Goal: Information Seeking & Learning: Learn about a topic

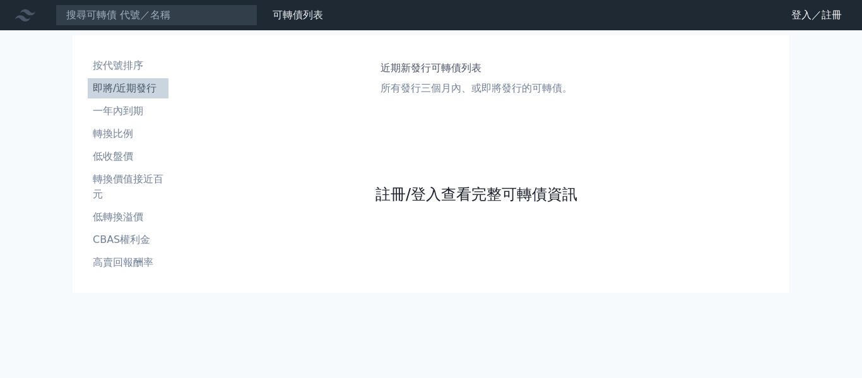
click at [493, 194] on link "註冊/登入查看完整可轉債資訊" at bounding box center [476, 194] width 202 height 20
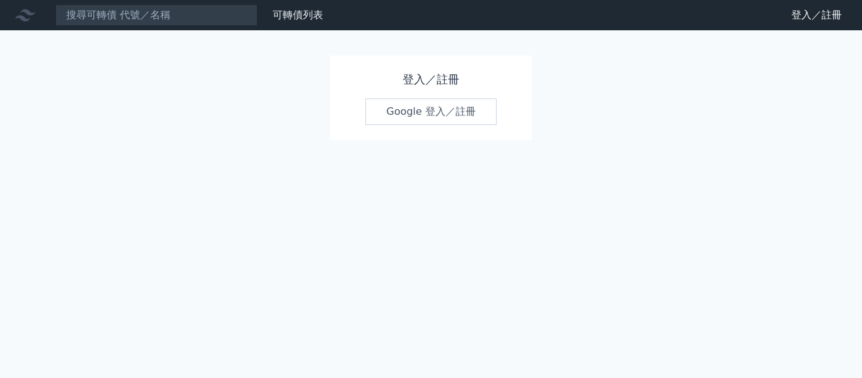
click at [418, 115] on link "Google 登入／註冊" at bounding box center [430, 111] width 131 height 26
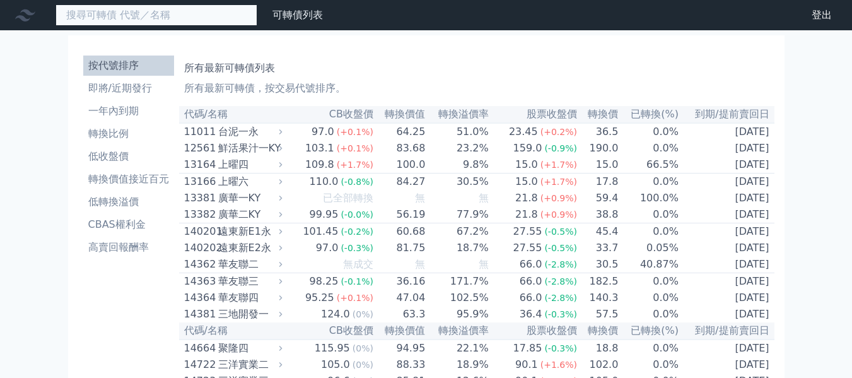
click at [97, 16] on input at bounding box center [157, 14] width 202 height 21
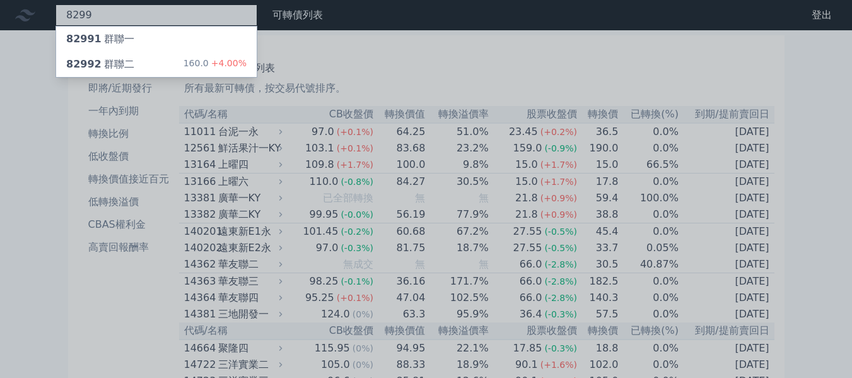
type input "8299"
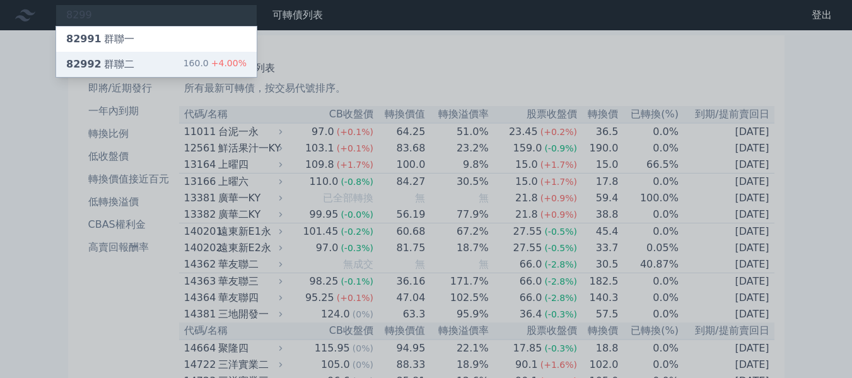
click at [98, 67] on div "82992 群聯二" at bounding box center [100, 64] width 68 height 15
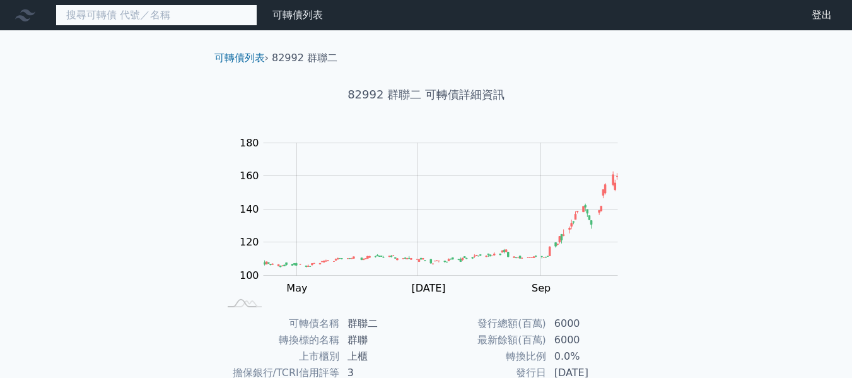
click at [95, 11] on input at bounding box center [157, 14] width 202 height 21
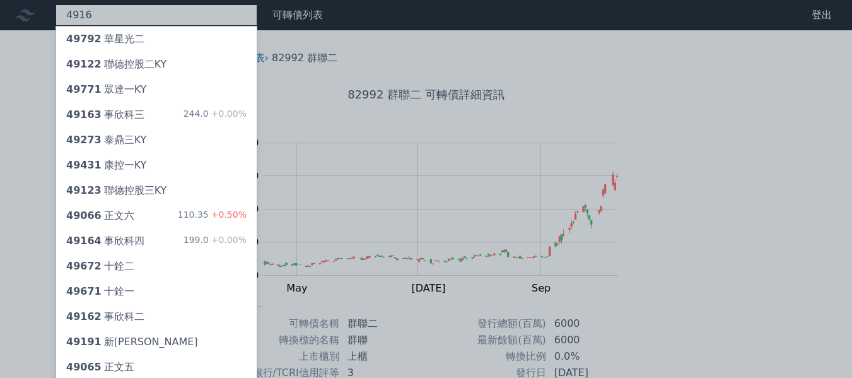
type input "4916"
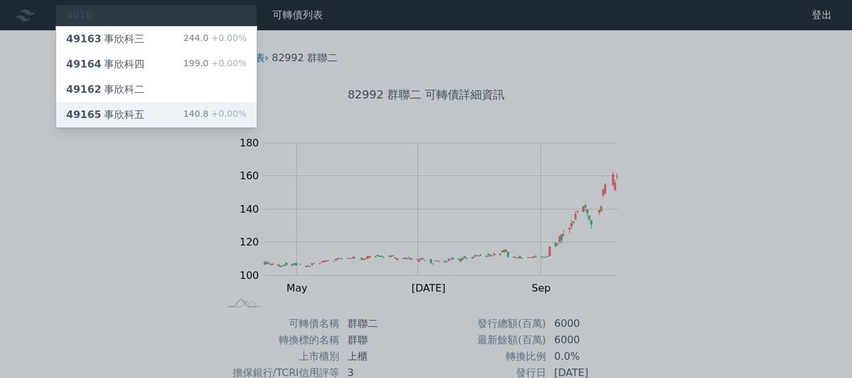
click at [124, 117] on div "49165 事欣科五" at bounding box center [105, 114] width 78 height 15
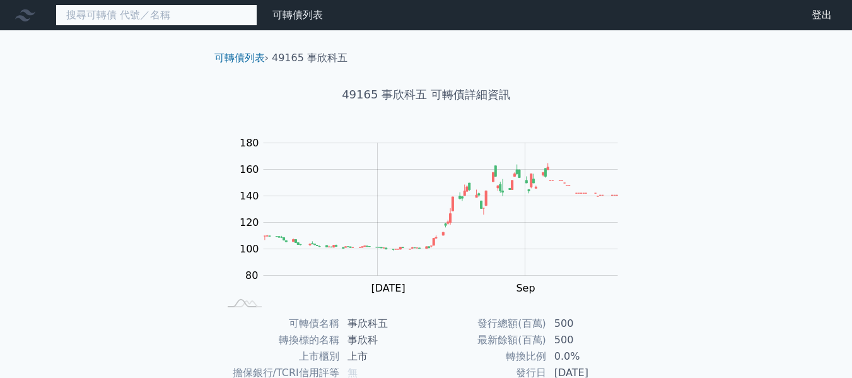
click at [96, 12] on input at bounding box center [157, 14] width 202 height 21
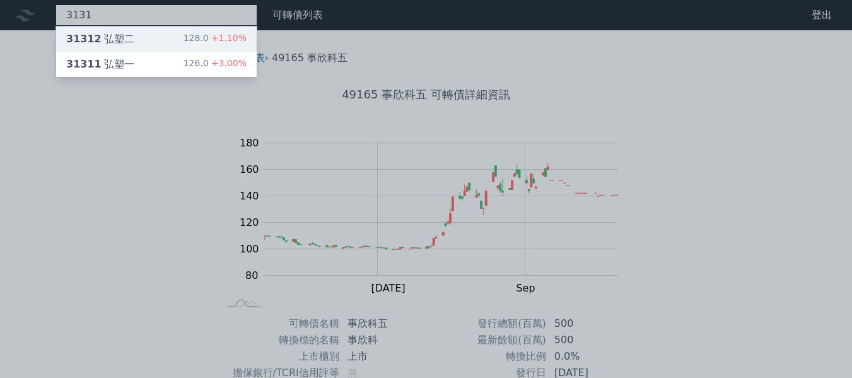
type input "3131"
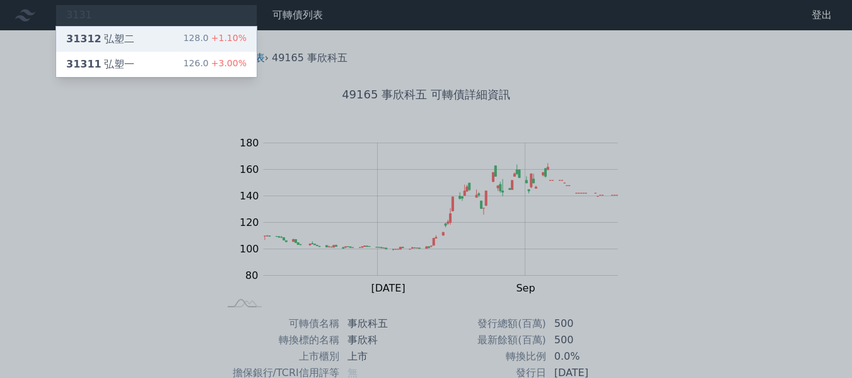
click at [103, 35] on div "31312 弘塑二" at bounding box center [100, 39] width 68 height 15
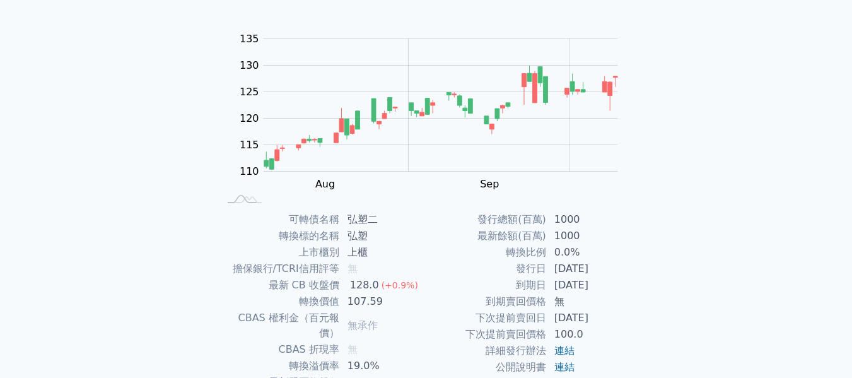
scroll to position [206, 0]
